Goal: Transaction & Acquisition: Obtain resource

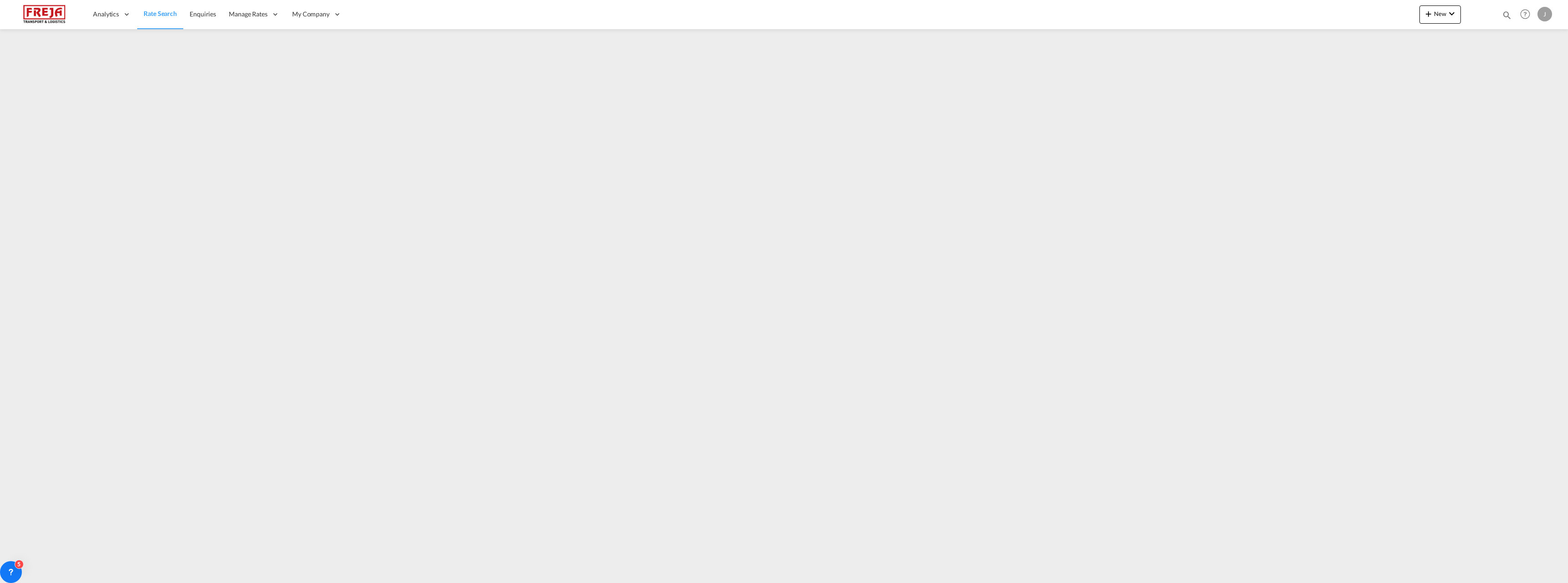
click at [159, 15] on span "Rate Search" at bounding box center [160, 13] width 33 height 8
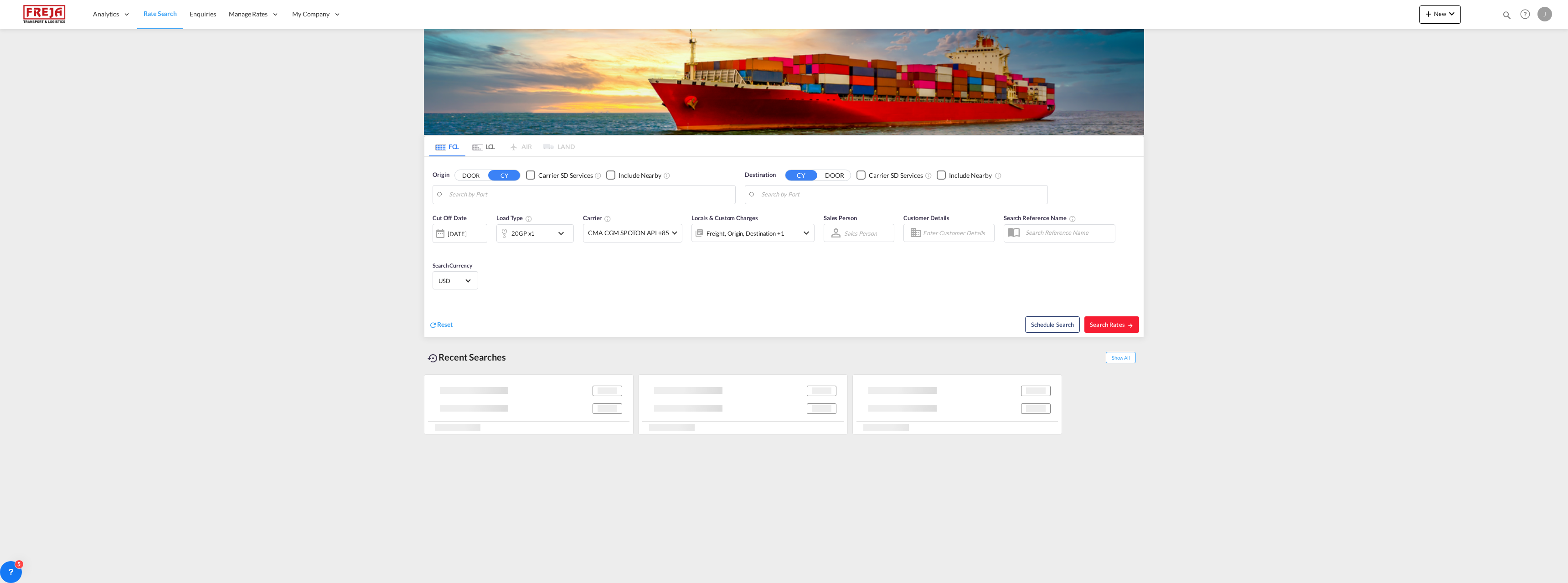
click at [487, 143] on md-tab-item "LCL" at bounding box center [484, 146] width 37 height 20
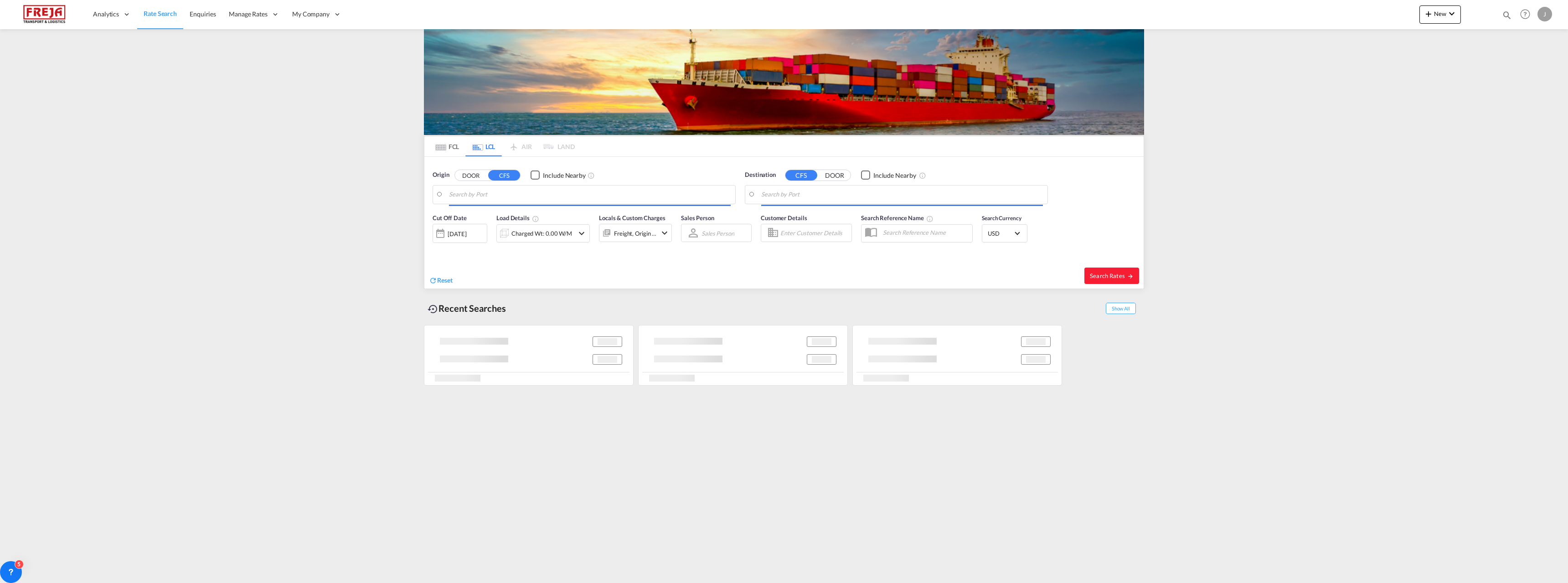
click at [491, 194] on input "Search by Port" at bounding box center [590, 195] width 282 height 13
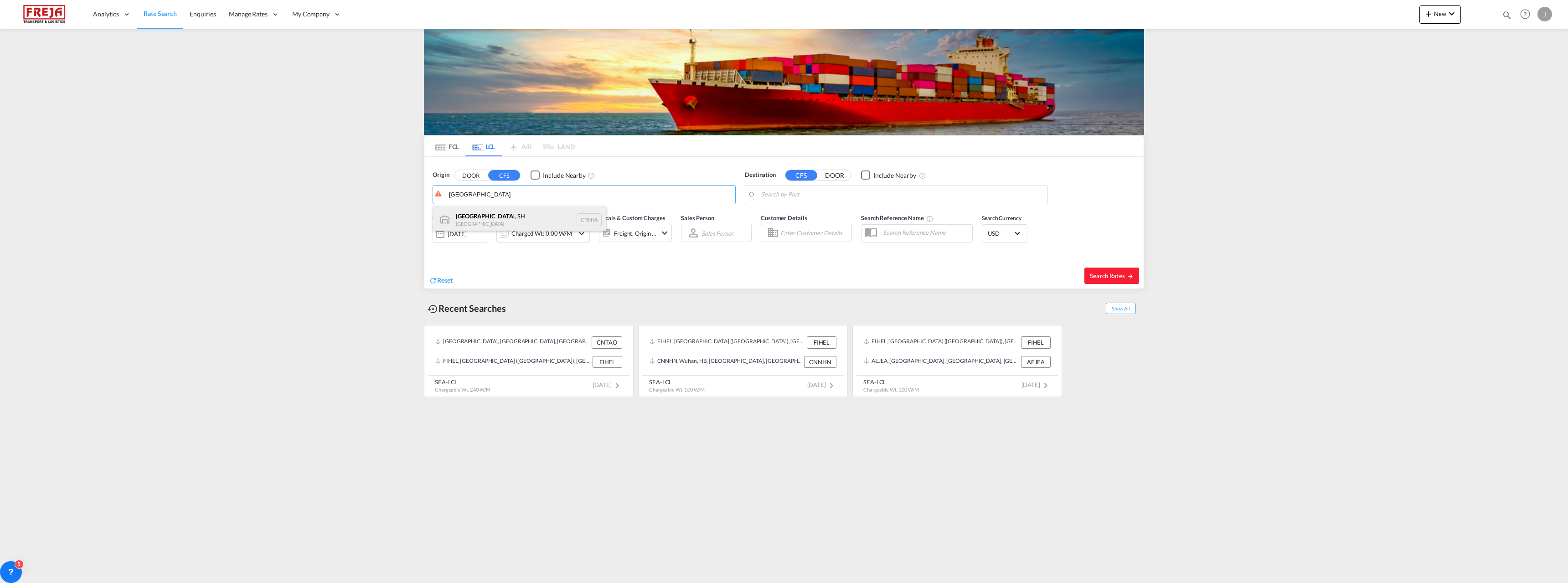
click at [489, 222] on div "[GEOGRAPHIC_DATA] , SH China CNSHA" at bounding box center [519, 219] width 173 height 27
type input "[GEOGRAPHIC_DATA], SH, CNSHA"
click at [795, 187] on md-autocomplete at bounding box center [902, 194] width 282 height 15
click at [801, 192] on body "Analytics Reports Dashboard Rate Search Enquiries Manage Rates Contract Rates" at bounding box center [784, 292] width 1568 height 583
click at [797, 221] on div "[GEOGRAPHIC_DATA] ( [GEOGRAPHIC_DATA] ) [GEOGRAPHIC_DATA] [GEOGRAPHIC_DATA]" at bounding box center [831, 222] width 173 height 33
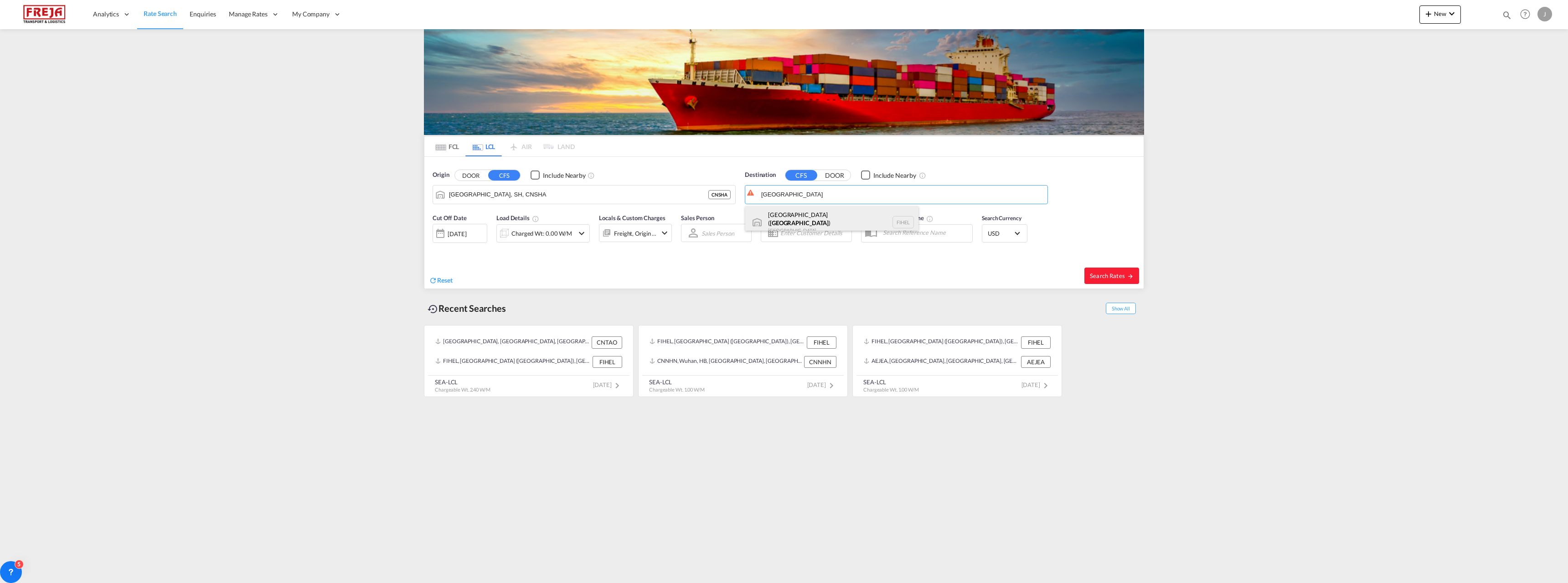
type input "[GEOGRAPHIC_DATA] ([GEOGRAPHIC_DATA]), [GEOGRAPHIC_DATA]"
click at [555, 229] on div "Charged Wt: 0.00 W/M" at bounding box center [542, 233] width 61 height 13
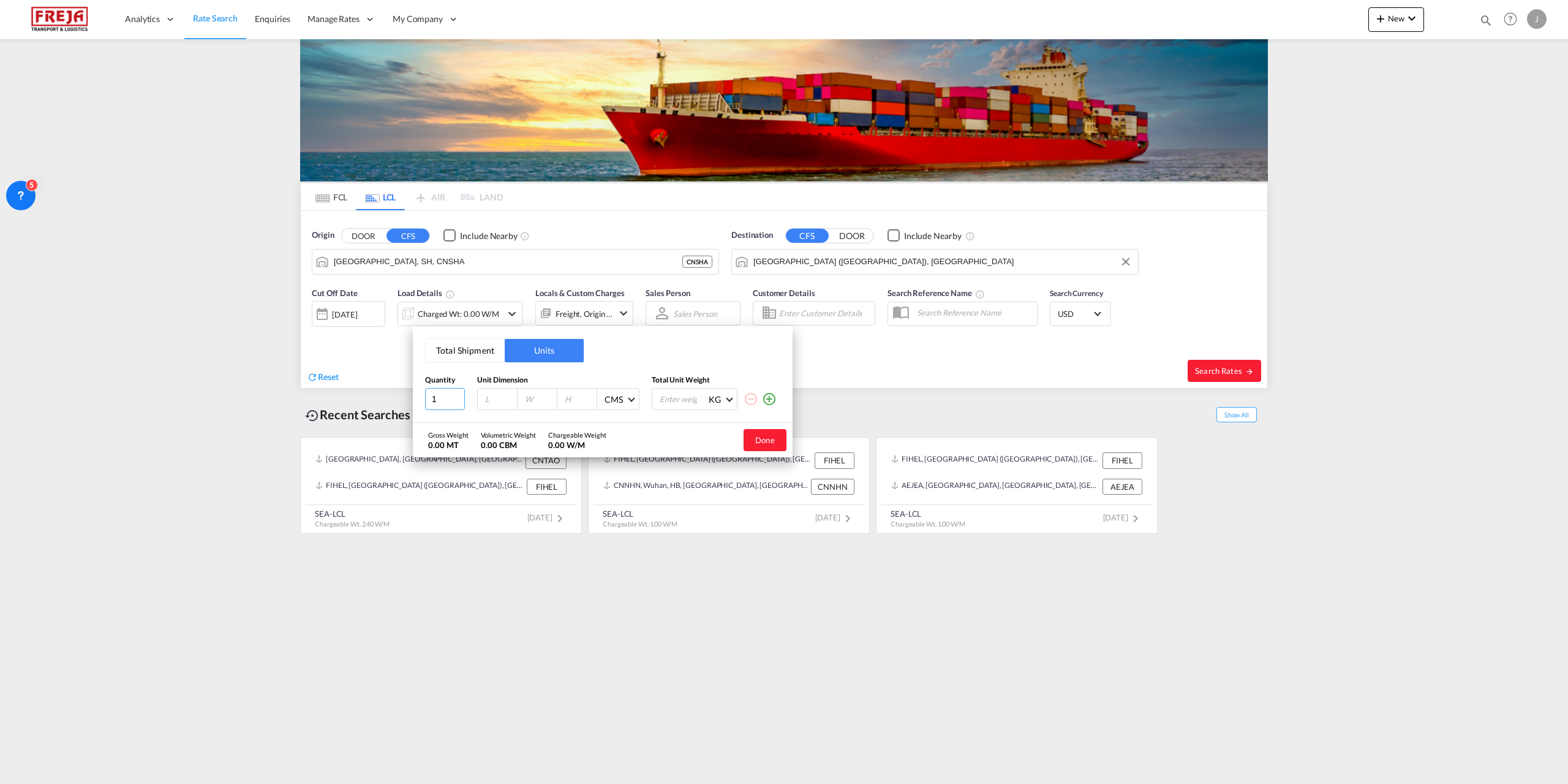
click at [430, 399] on input "1" at bounding box center [445, 399] width 40 height 22
type input "4"
type input "100"
type input "120"
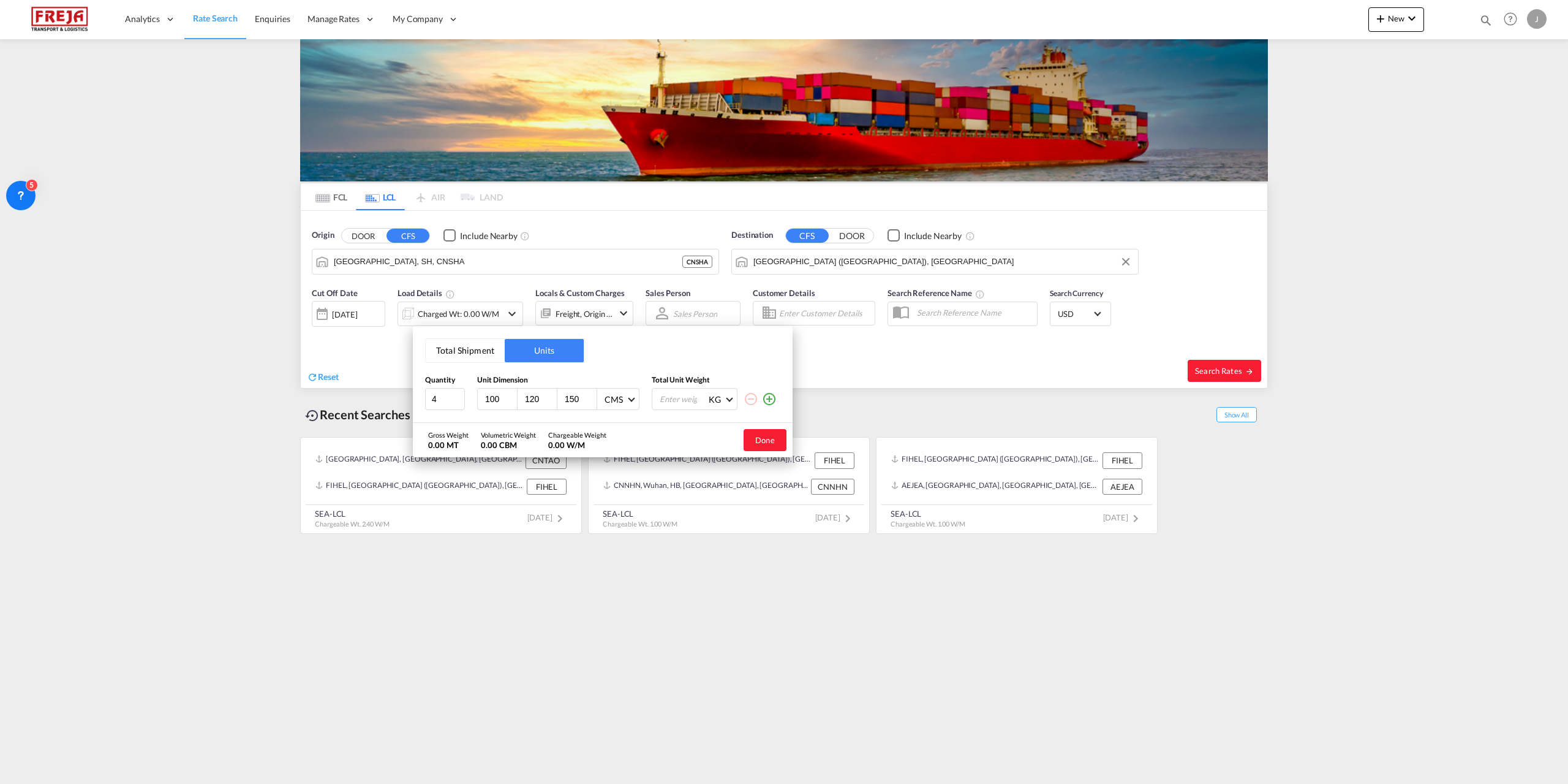
type input "150"
type input "500"
click at [771, 439] on button "Done" at bounding box center [765, 439] width 43 height 22
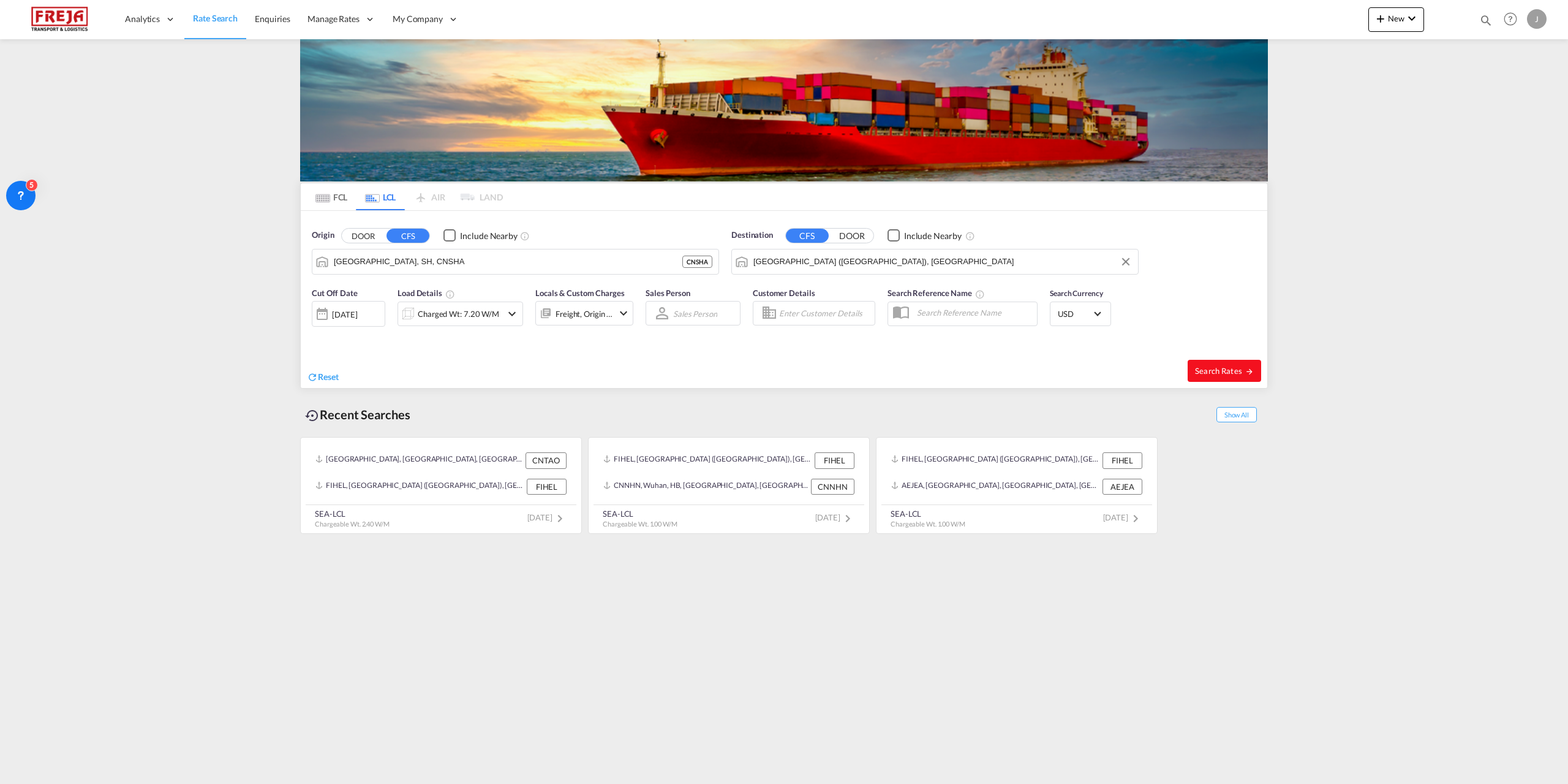
click at [1226, 374] on span "Search Rates" at bounding box center [1224, 371] width 59 height 10
type input "CNSHA to FIHEL / [DATE]"
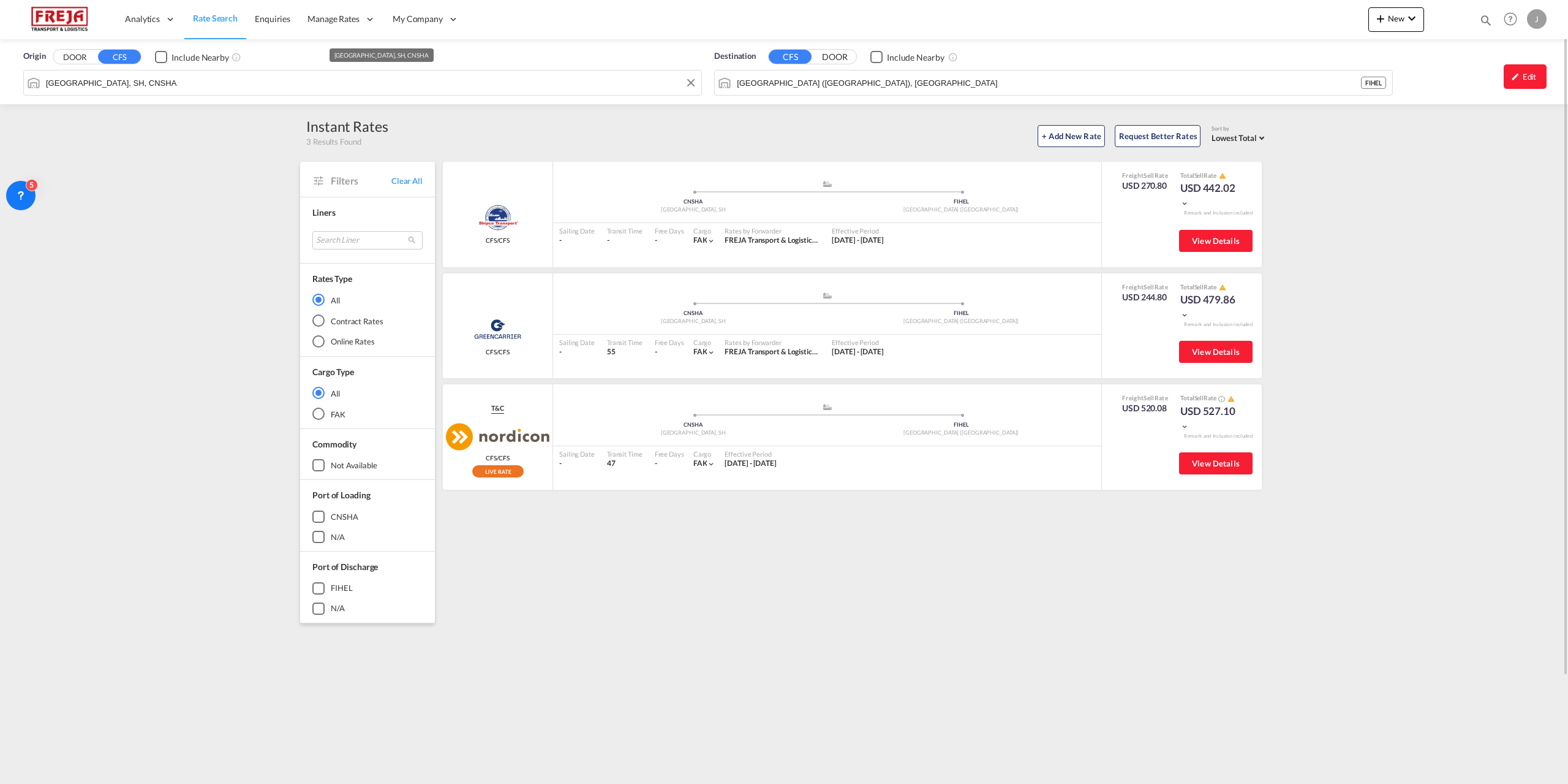
click at [267, 85] on input "[GEOGRAPHIC_DATA], SH, CNSHA" at bounding box center [371, 83] width 649 height 18
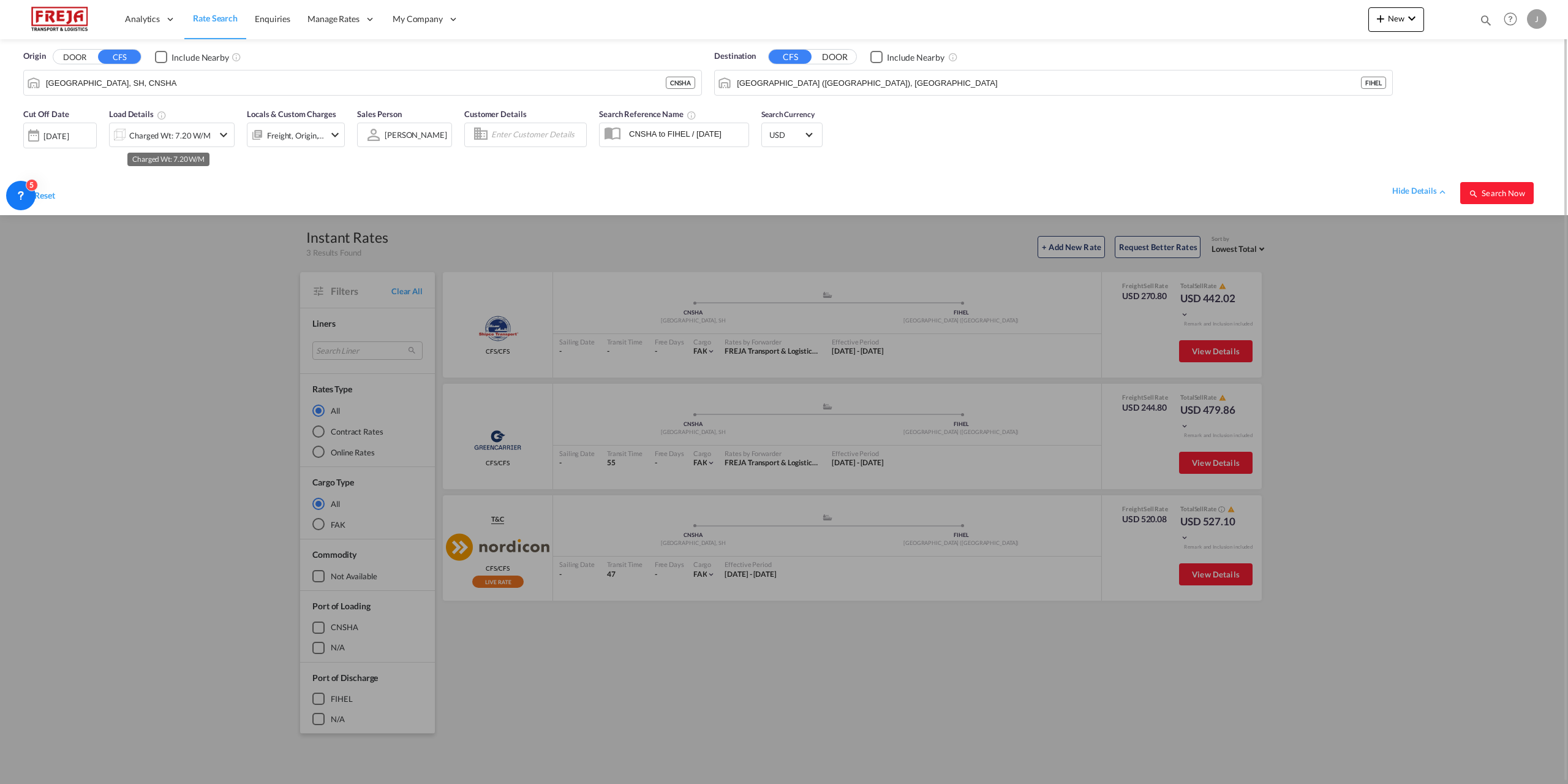
click at [159, 128] on div "Charged Wt: 7.20 W/M" at bounding box center [170, 135] width 82 height 17
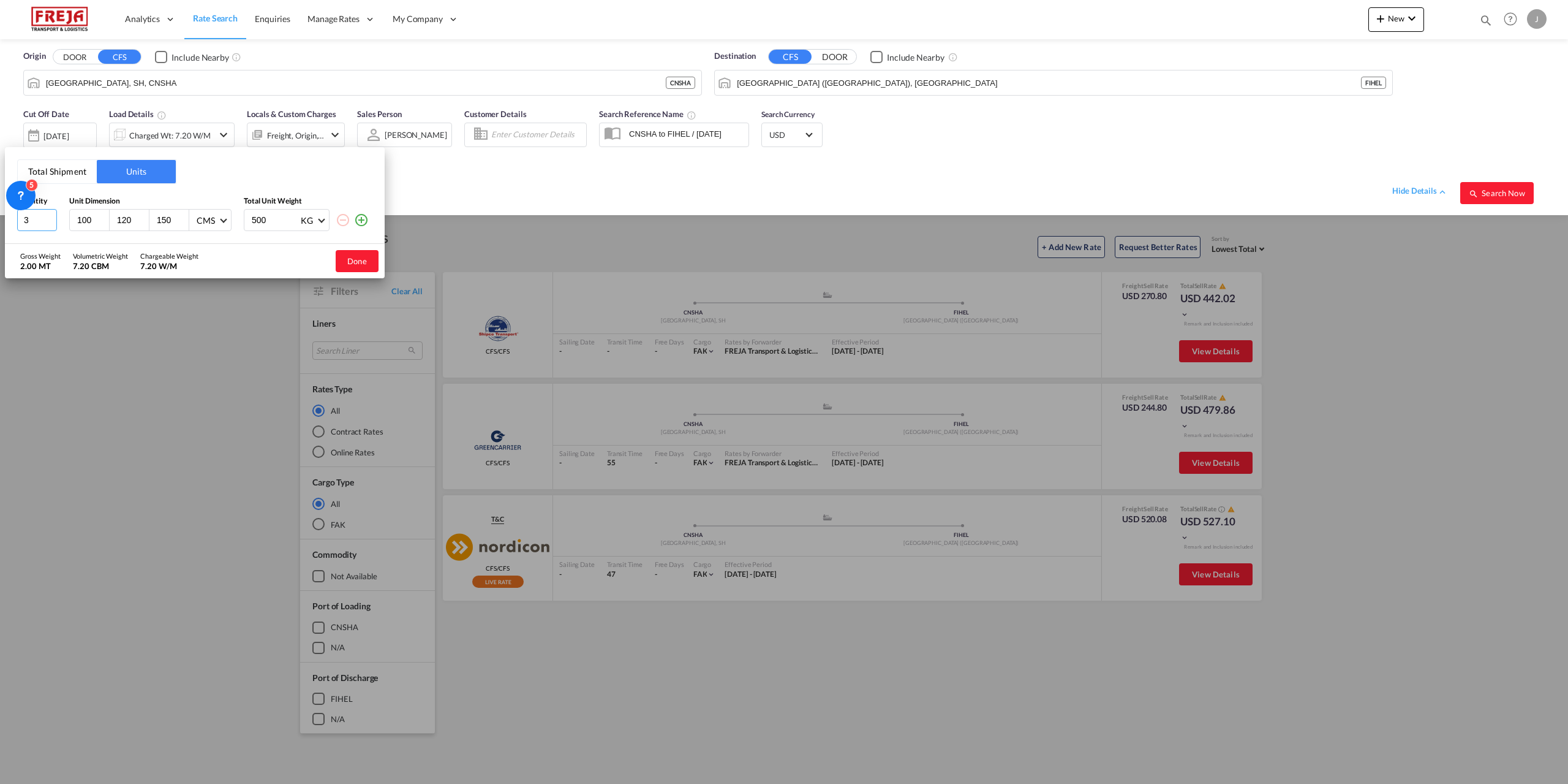
click at [47, 220] on input "3" at bounding box center [37, 219] width 40 height 22
click at [47, 220] on input "2" at bounding box center [37, 219] width 40 height 22
click at [35, 218] on input "2" at bounding box center [37, 219] width 40 height 22
drag, startPoint x: 35, startPoint y: 217, endPoint x: 0, endPoint y: 223, distance: 35.5
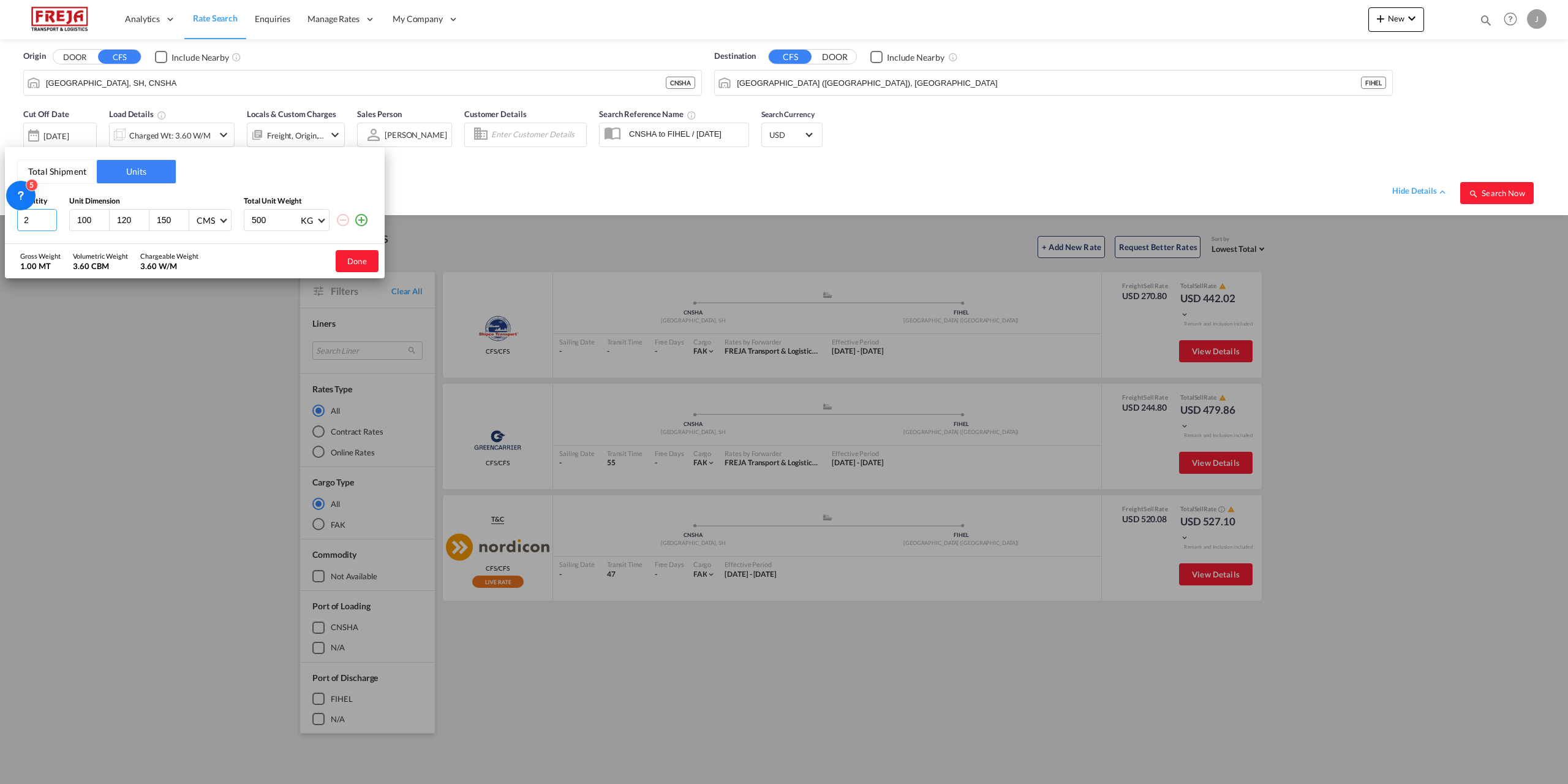
click at [0, 223] on div "Total Shipment Units Quantity Unit Dimension Total Unit Weight 2 100 120 150 CM…" at bounding box center [784, 392] width 1568 height 784
type input "6"
click at [365, 263] on button "Done" at bounding box center [357, 261] width 43 height 22
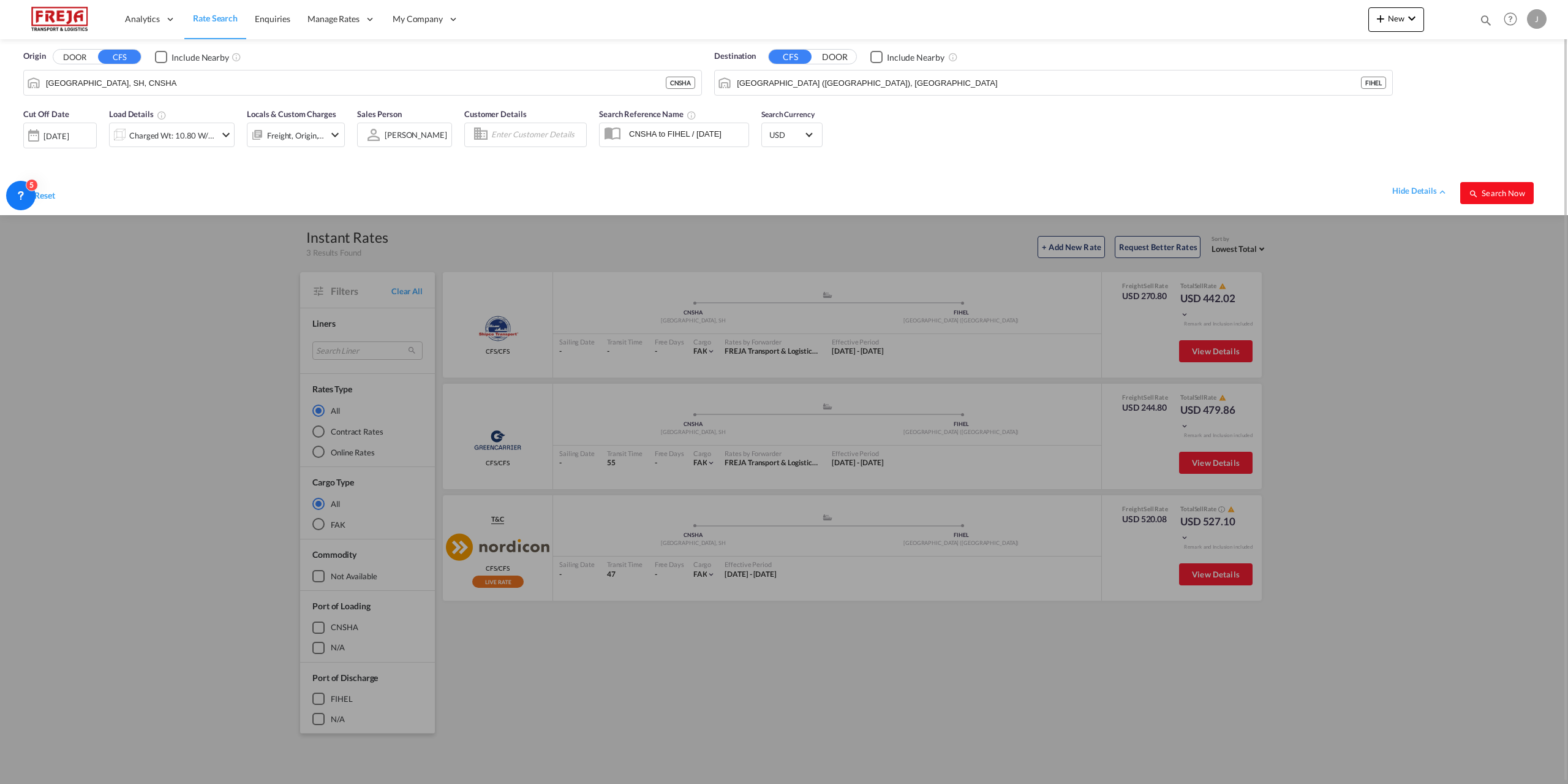
click at [1501, 199] on button "Search Now" at bounding box center [1497, 192] width 74 height 22
